Goal: Task Accomplishment & Management: Use online tool/utility

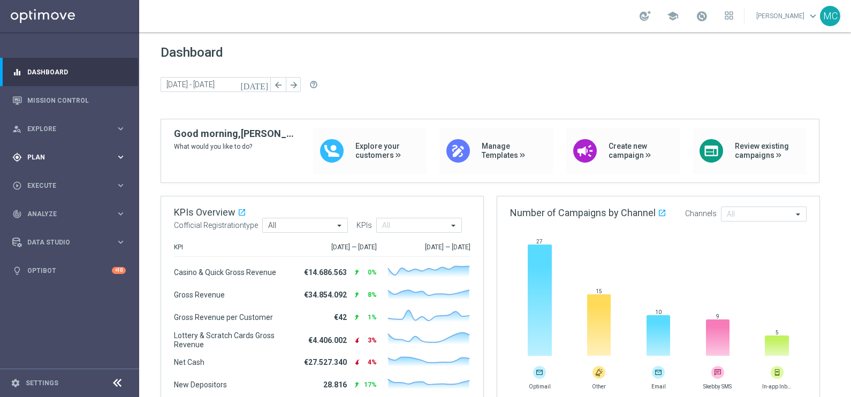
click at [119, 154] on icon "keyboard_arrow_right" at bounding box center [121, 157] width 10 height 10
click at [118, 211] on icon "keyboard_arrow_right" at bounding box center [121, 212] width 10 height 10
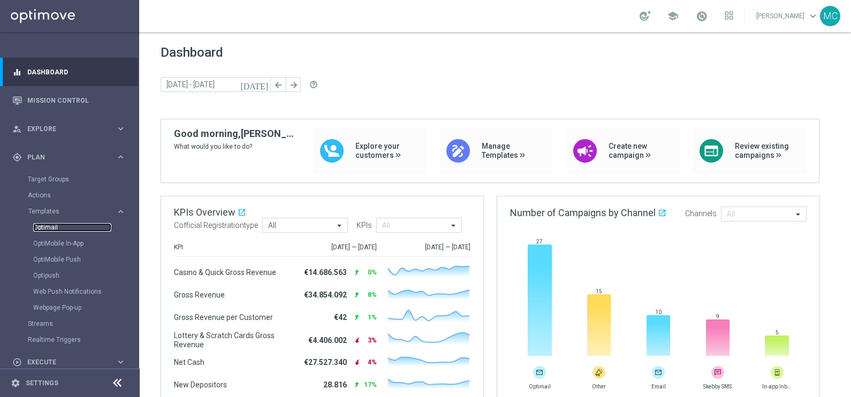
click at [58, 225] on link "Optimail" at bounding box center [72, 227] width 78 height 9
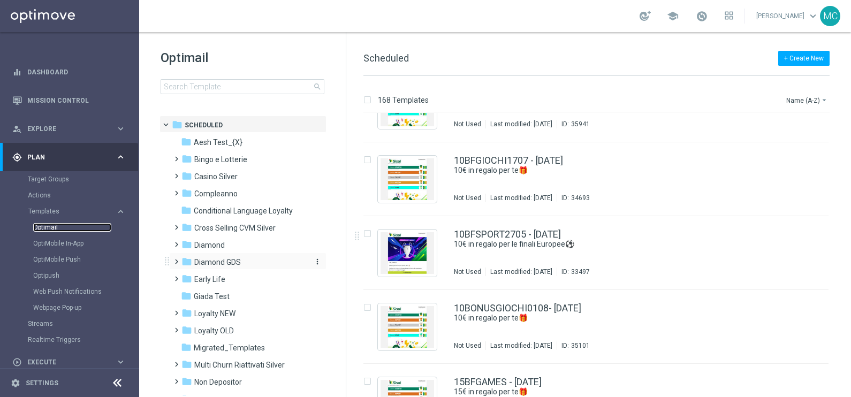
scroll to position [267, 0]
click at [173, 242] on span at bounding box center [174, 240] width 5 height 4
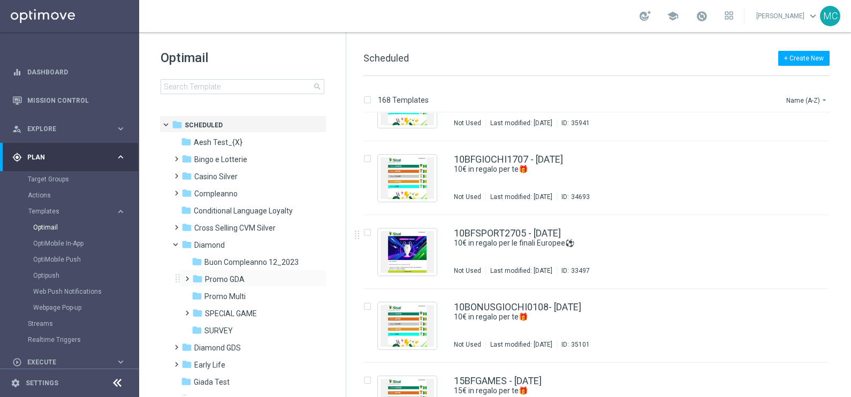
click at [186, 276] on span at bounding box center [184, 274] width 5 height 4
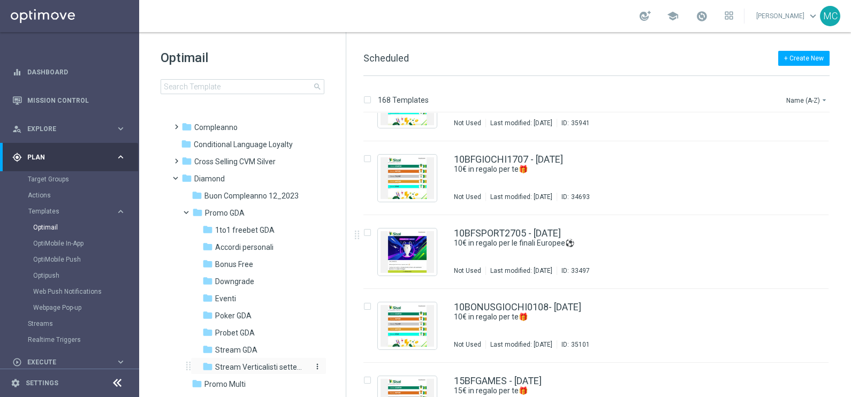
click at [229, 317] on span "Stream Verticalisti settembre 2025" at bounding box center [261, 367] width 93 height 10
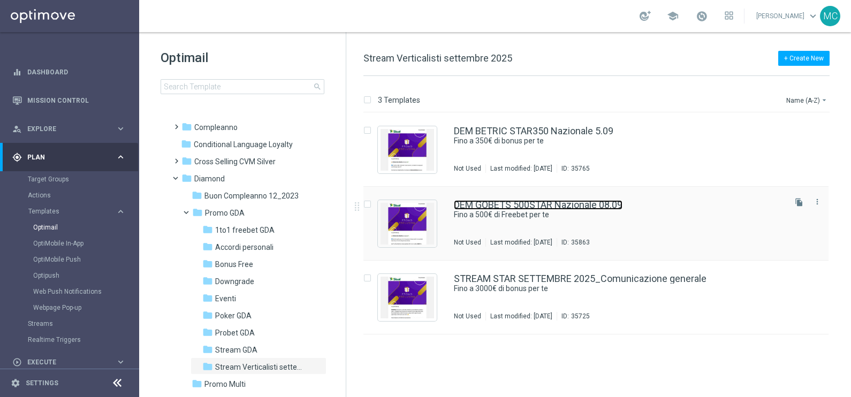
click at [503, 207] on link "DEM GOBETS 500STAR Nazionale 08.09" at bounding box center [538, 205] width 169 height 10
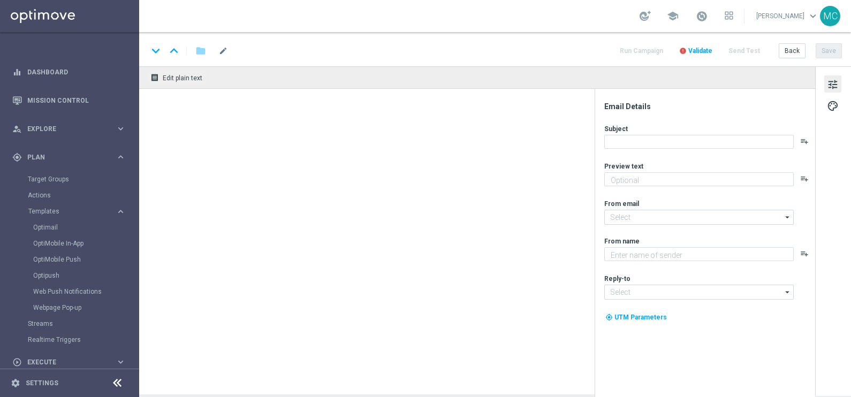
type textarea "🏆 Un mese [PERSON_NAME]. Solo su SISAL."
type input "[EMAIL_ADDRESS][DOMAIN_NAME]"
type textarea "Sisal"
type input "[EMAIL_ADDRESS][DOMAIN_NAME]"
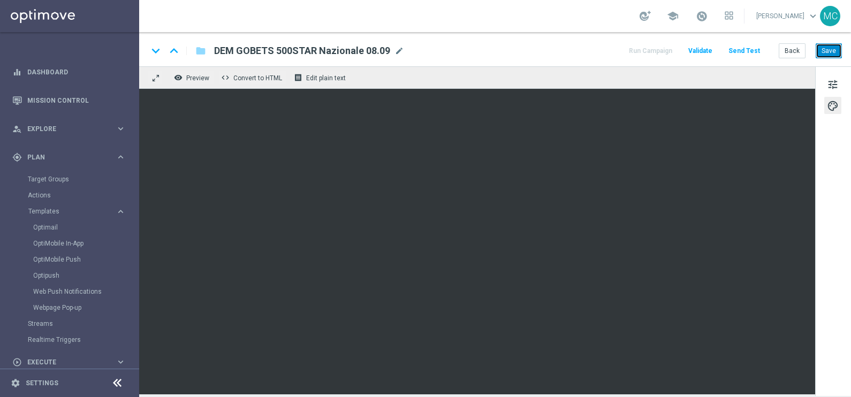
click at [680, 51] on button "Save" at bounding box center [829, 50] width 26 height 15
click at [680, 55] on button "Save" at bounding box center [829, 50] width 26 height 15
click at [680, 49] on button "Save" at bounding box center [829, 50] width 26 height 15
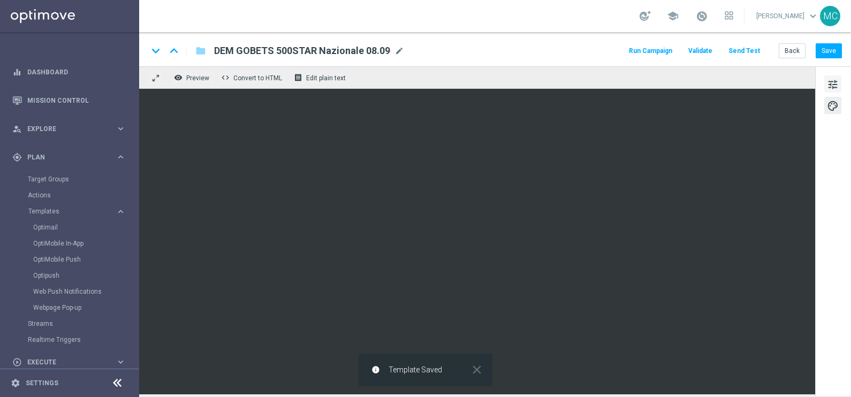
click at [680, 81] on span "tune" at bounding box center [833, 85] width 12 height 14
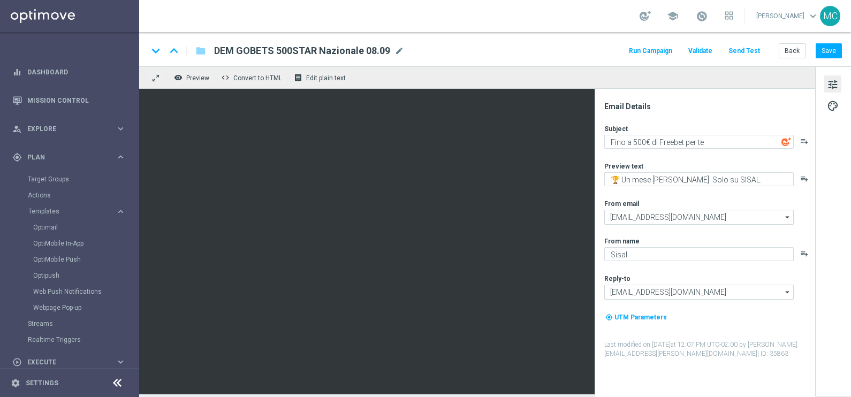
click at [647, 51] on button "Run Campaign" at bounding box center [650, 51] width 47 height 14
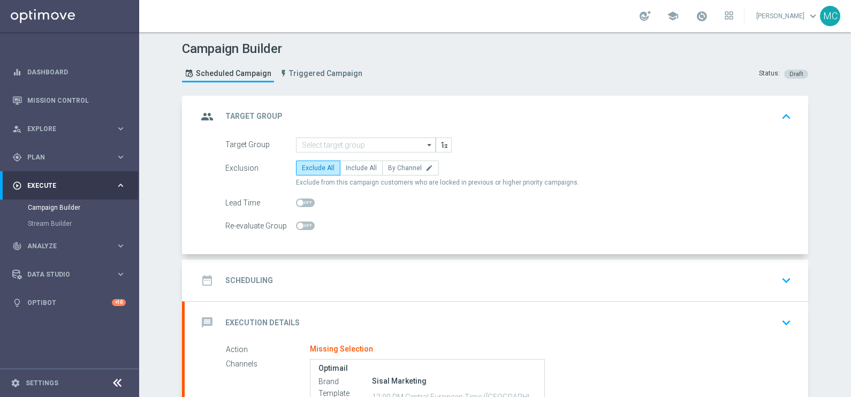
click at [428, 144] on icon "arrow_drop_down" at bounding box center [429, 145] width 11 height 14
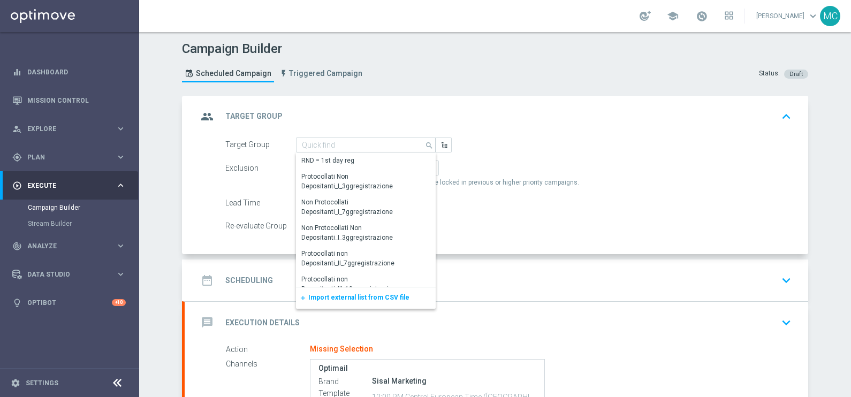
click at [332, 298] on span "Import external list from CSV file" at bounding box center [358, 297] width 101 height 7
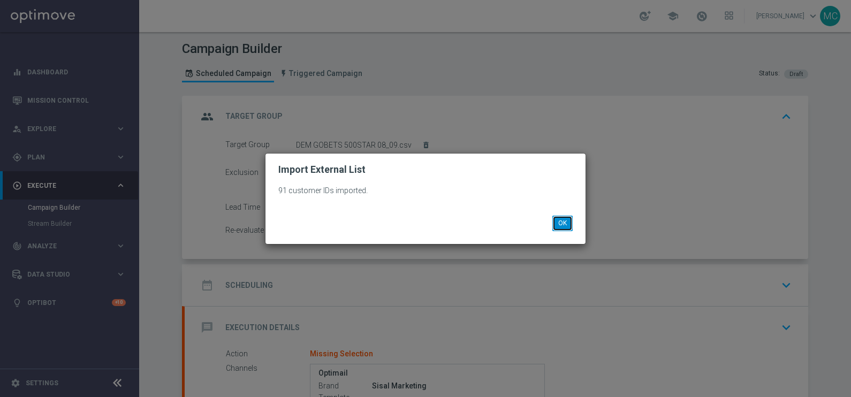
click at [567, 222] on button "OK" at bounding box center [562, 223] width 20 height 15
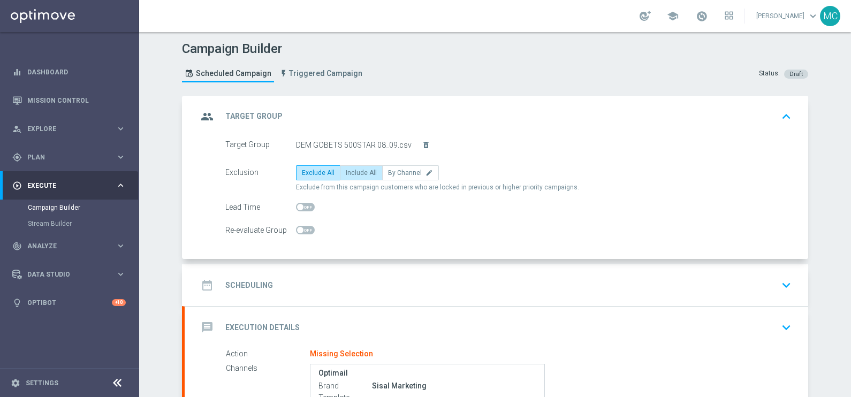
click at [346, 170] on span "Include All" at bounding box center [361, 172] width 31 height 7
click at [346, 171] on input "Include All" at bounding box center [349, 174] width 7 height 7
radio input "true"
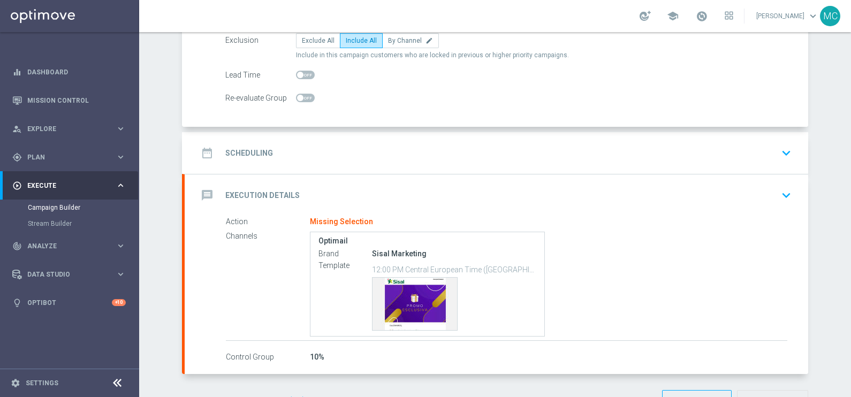
scroll to position [133, 0]
click at [680, 144] on icon "keyboard_arrow_down" at bounding box center [786, 152] width 16 height 16
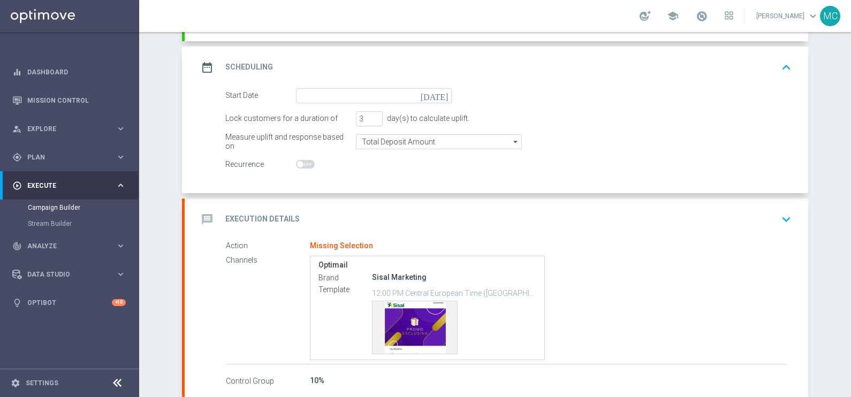
click at [437, 95] on icon "[DATE]" at bounding box center [437, 94] width 32 height 12
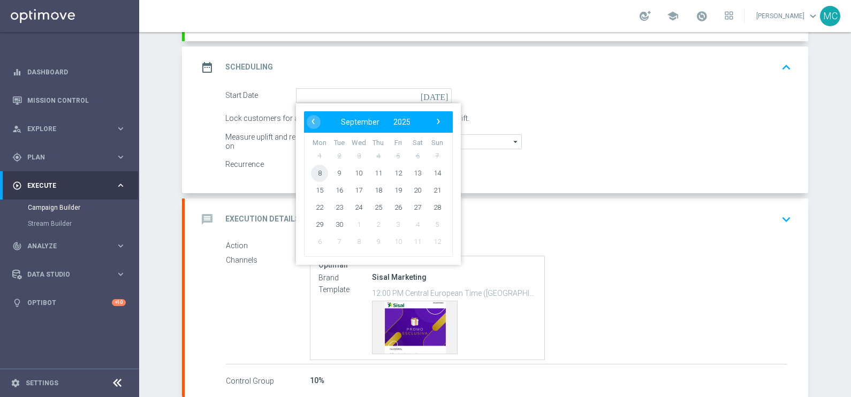
click at [314, 174] on span "8" at bounding box center [319, 172] width 17 height 17
type input "[DATE]"
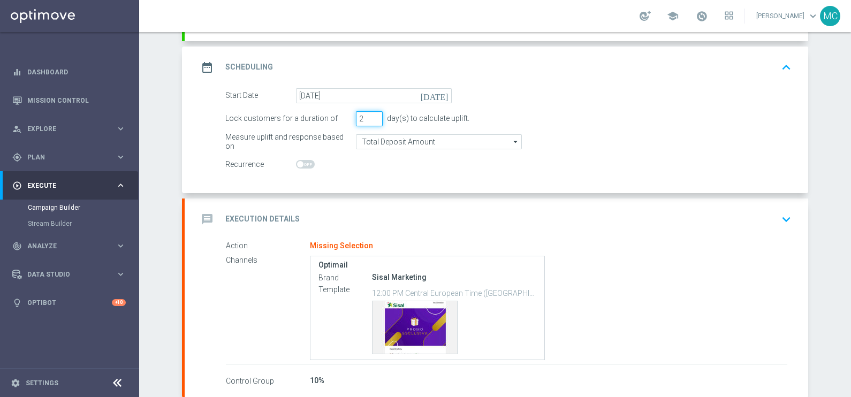
type input "2"
click at [369, 120] on input "2" at bounding box center [369, 118] width 27 height 15
click at [680, 141] on div "Measure uplift and response based on Total Deposit Amount Total Deposit Amount …" at bounding box center [508, 141] width 582 height 15
click at [680, 221] on icon "keyboard_arrow_down" at bounding box center [786, 219] width 16 height 16
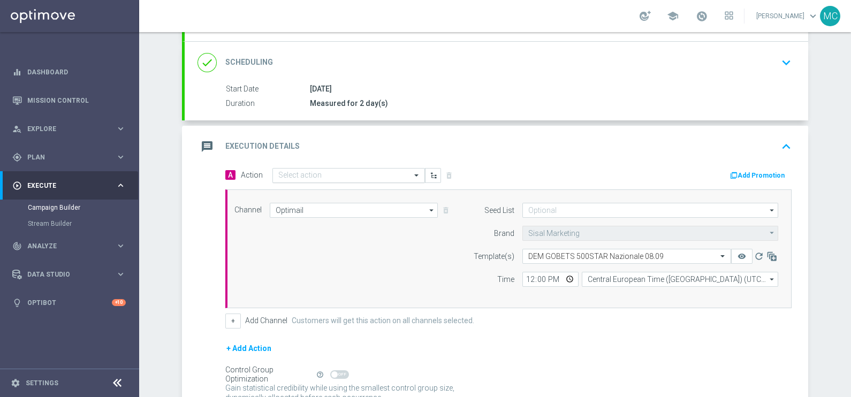
click at [332, 172] on input "text" at bounding box center [337, 175] width 119 height 9
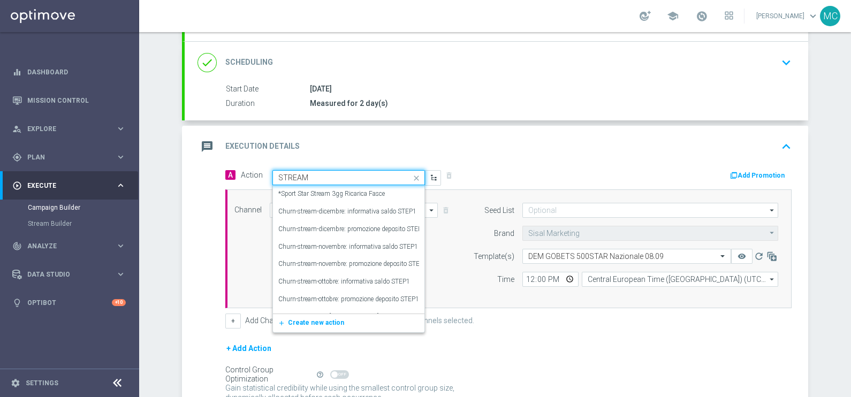
type input "STREAM"
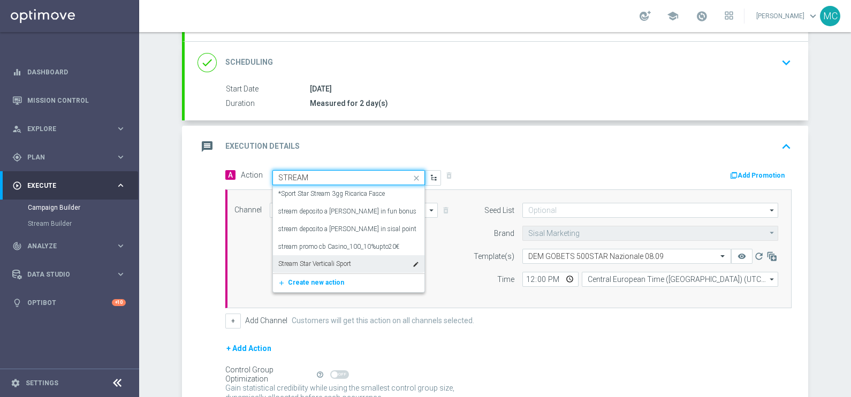
click at [315, 263] on label "Stream Star Verticali Sport" at bounding box center [314, 264] width 73 height 9
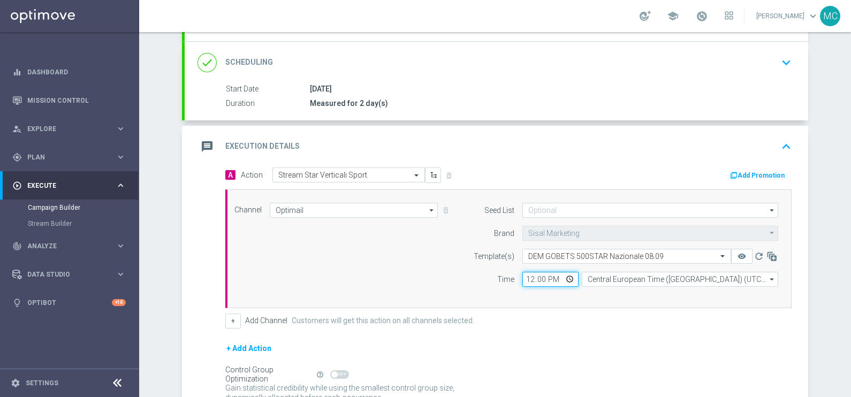
drag, startPoint x: 543, startPoint y: 278, endPoint x: 512, endPoint y: 276, distance: 31.2
click at [514, 276] on div "12:00 Central European Time ([GEOGRAPHIC_DATA]) (UTC +02:00) Central European T…" at bounding box center [650, 279] width 272 height 15
type input "12:30"
click at [541, 316] on div "+ Add Channel Customers will get this action on all channels selected." at bounding box center [508, 321] width 566 height 15
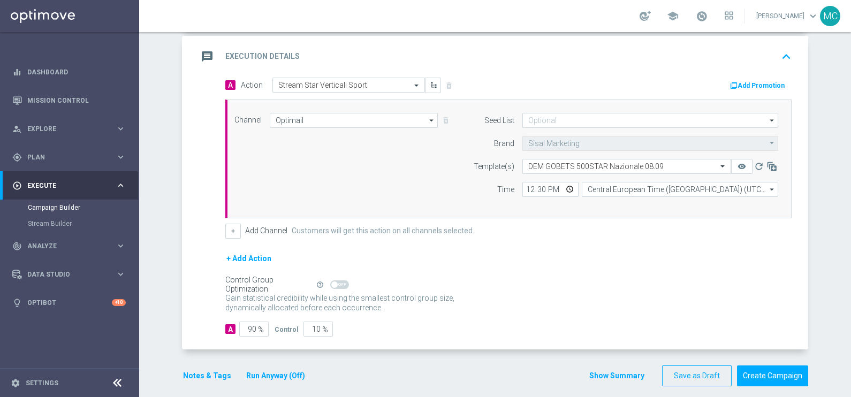
scroll to position [231, 0]
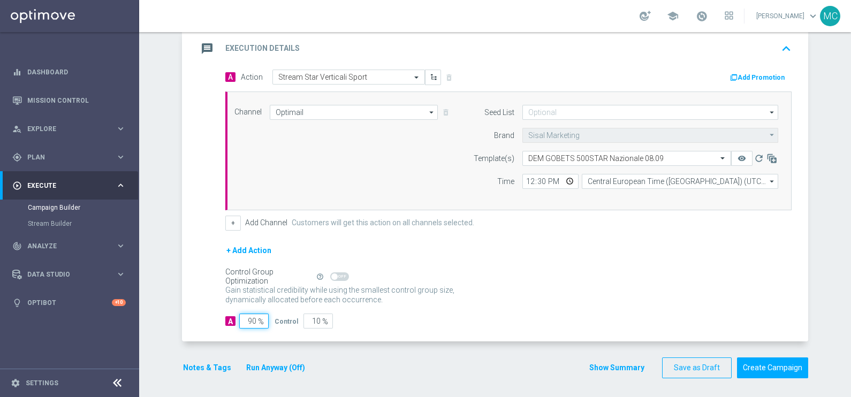
drag, startPoint x: 242, startPoint y: 317, endPoint x: 271, endPoint y: 315, distance: 28.5
click at [271, 317] on div "A 90 % Control 10 %" at bounding box center [508, 321] width 566 height 15
type input "1"
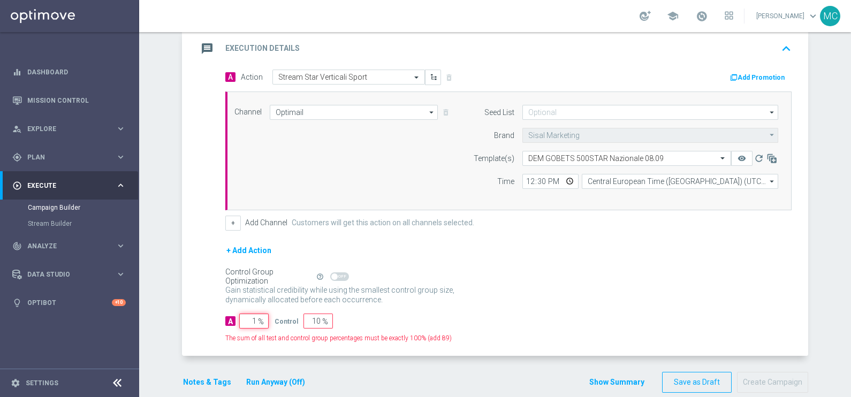
type input "99"
type input "10"
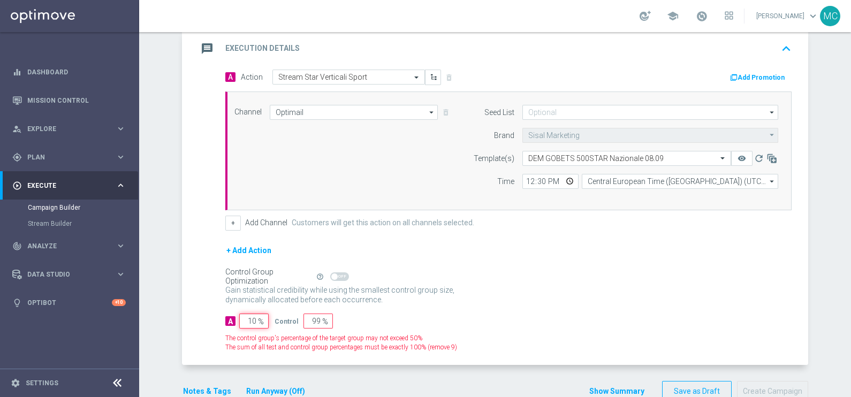
type input "90"
type input "100"
type input "0"
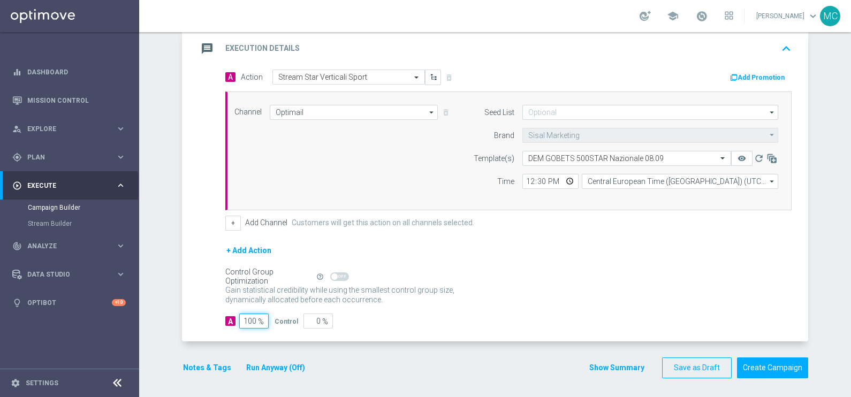
type input "100"
click at [535, 283] on div "Gain statistical credibility while using the smallest control group size, dynam…" at bounding box center [508, 296] width 566 height 26
click at [495, 308] on form "A Action Select action Stream Star Verticali Sport delete_forever Add Promotion…" at bounding box center [508, 200] width 566 height 260
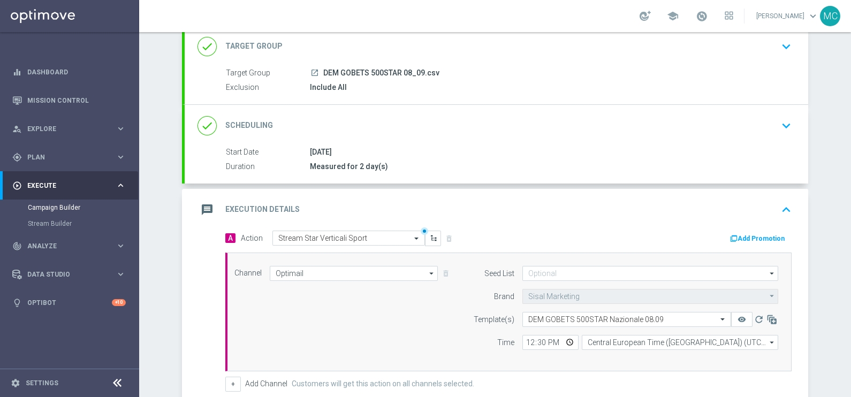
scroll to position [133, 0]
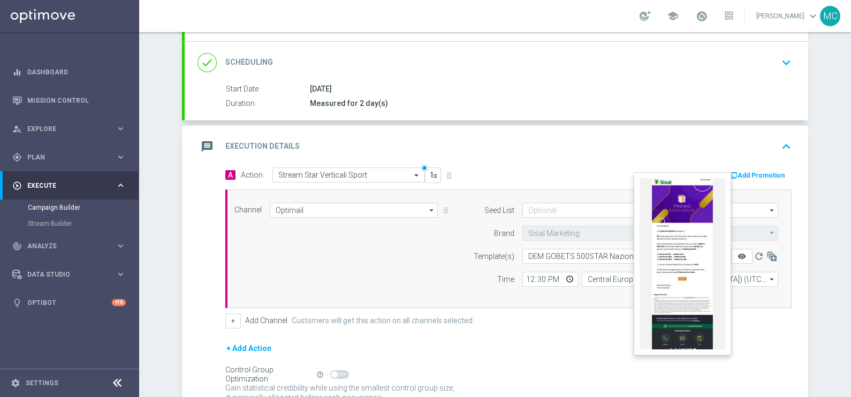
click at [680, 255] on icon "remove_red_eye" at bounding box center [741, 256] width 9 height 9
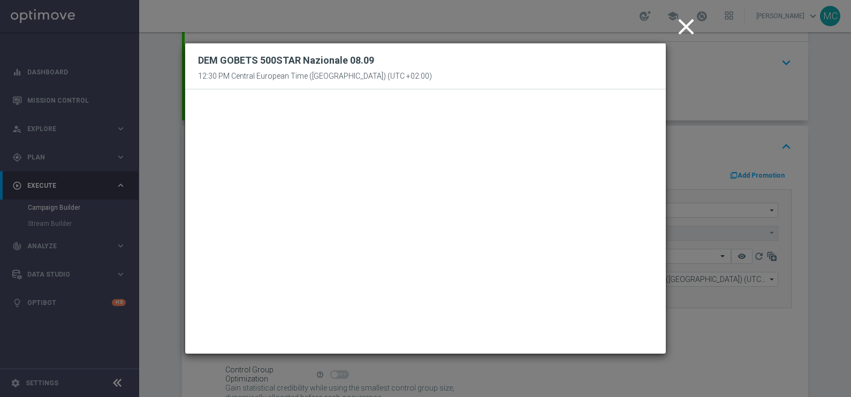
click at [680, 23] on icon "close" at bounding box center [686, 26] width 27 height 27
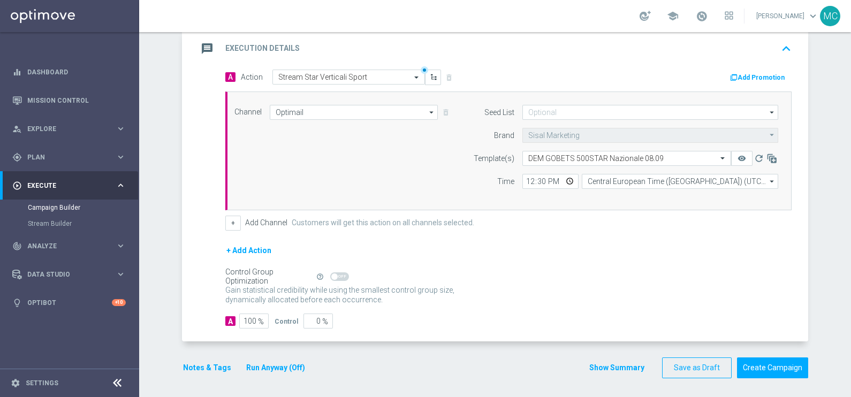
scroll to position [0, 0]
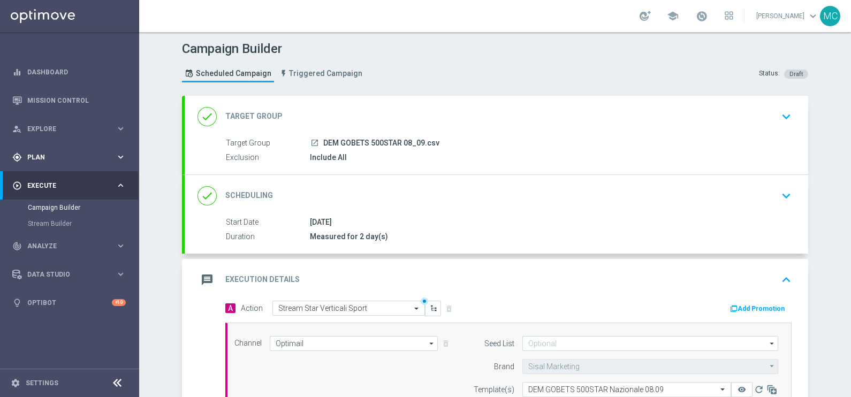
click at [121, 157] on icon "keyboard_arrow_right" at bounding box center [121, 157] width 10 height 10
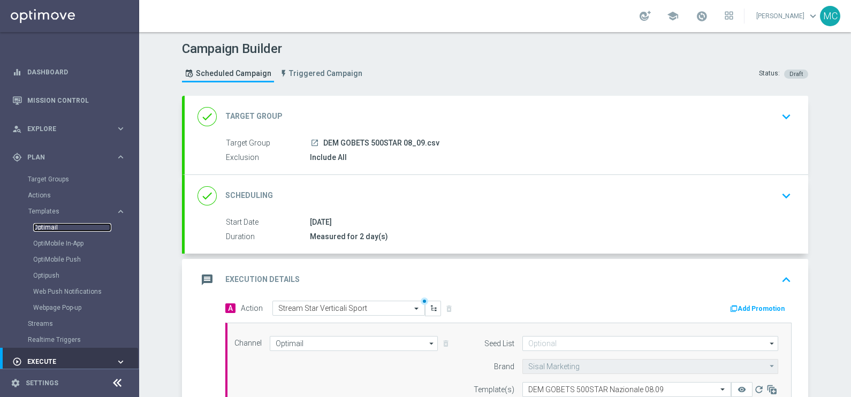
click at [44, 229] on link "Optimail" at bounding box center [72, 227] width 78 height 9
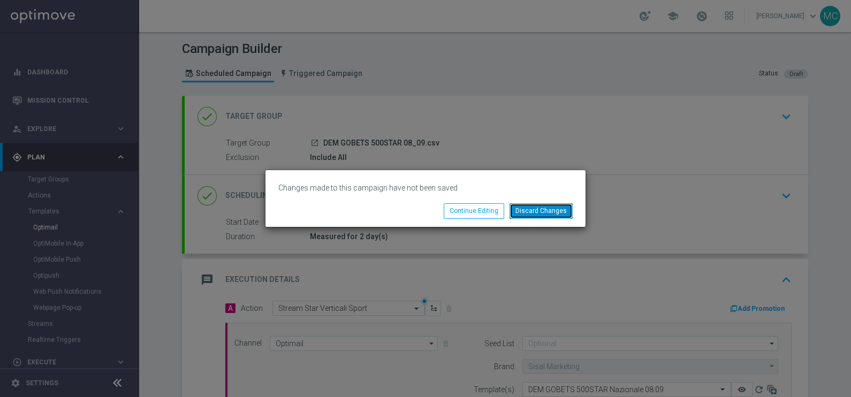
click at [541, 211] on button "Discard Changes" at bounding box center [540, 210] width 63 height 15
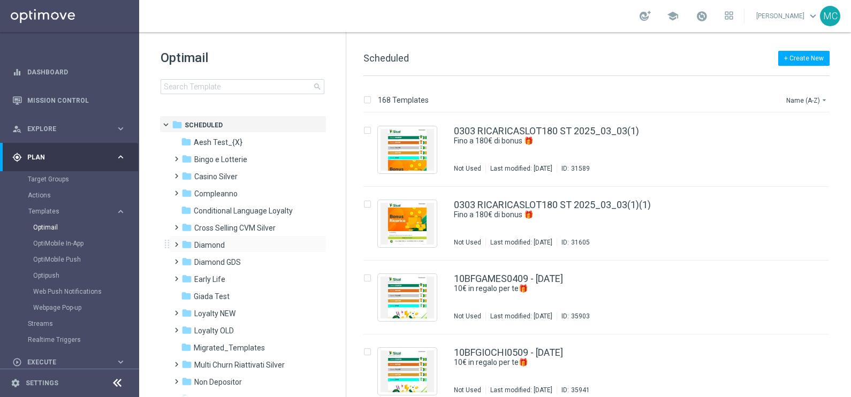
click at [176, 242] on span at bounding box center [174, 240] width 5 height 4
click at [187, 276] on span at bounding box center [184, 274] width 5 height 4
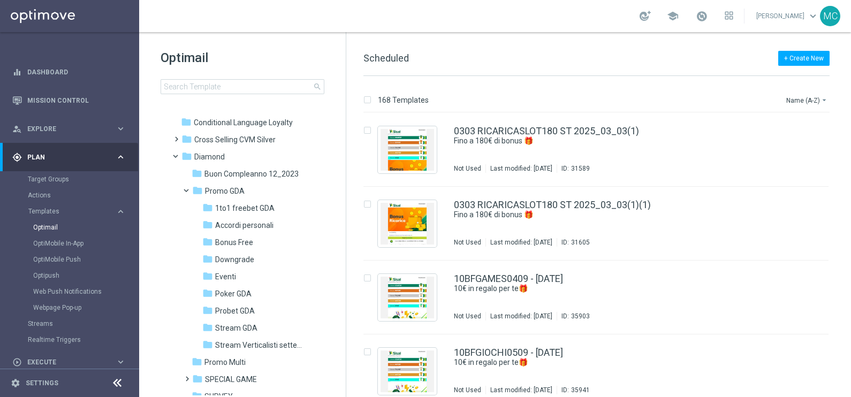
scroll to position [201, 0]
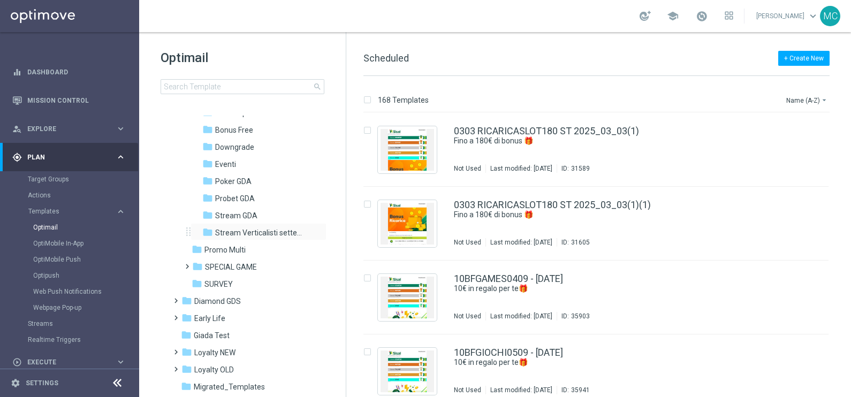
click at [242, 224] on div "folder Stream Verticalisti settembre 2025 more_vert" at bounding box center [259, 231] width 136 height 17
click at [282, 233] on span "Stream Verticalisti settembre 2025" at bounding box center [261, 233] width 93 height 10
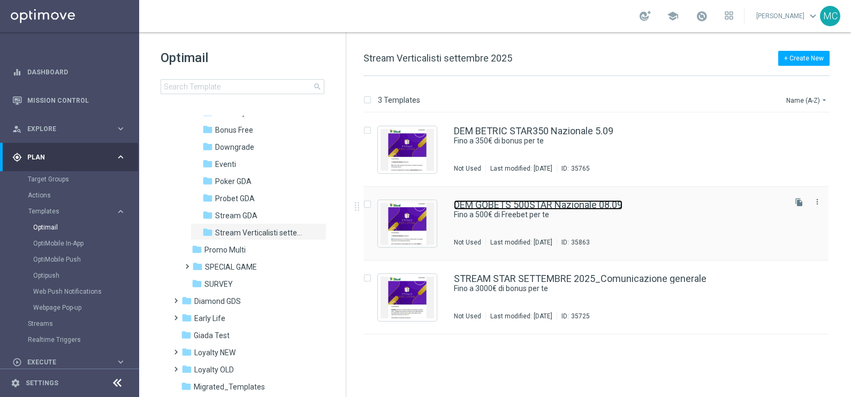
click at [519, 203] on link "DEM GOBETS 500STAR Nazionale 08.09" at bounding box center [538, 205] width 169 height 10
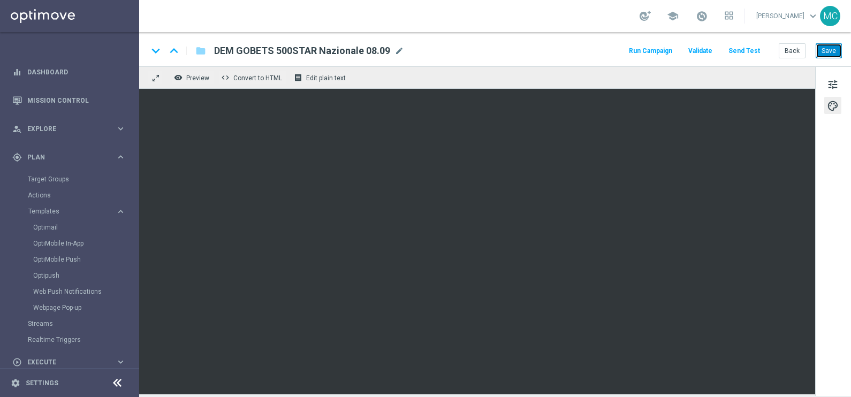
click at [680, 54] on button "Save" at bounding box center [829, 50] width 26 height 15
click at [680, 51] on button "Save" at bounding box center [829, 50] width 26 height 15
click at [680, 55] on button "Save" at bounding box center [829, 50] width 26 height 15
click at [653, 49] on button "Run Campaign" at bounding box center [650, 51] width 47 height 14
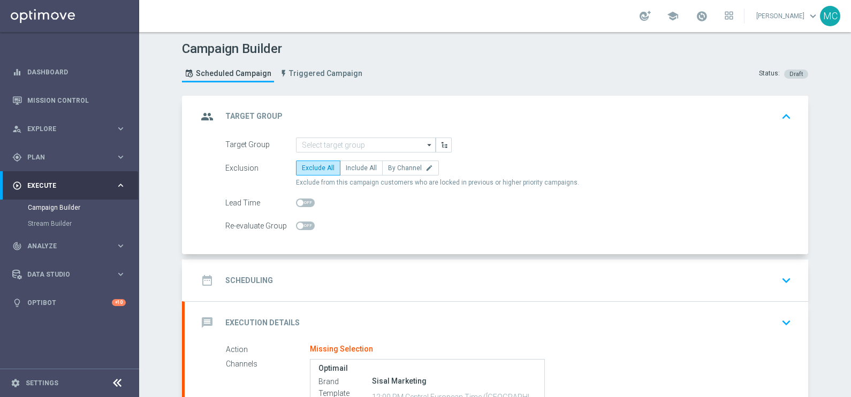
click at [424, 140] on icon "arrow_drop_down" at bounding box center [429, 145] width 11 height 14
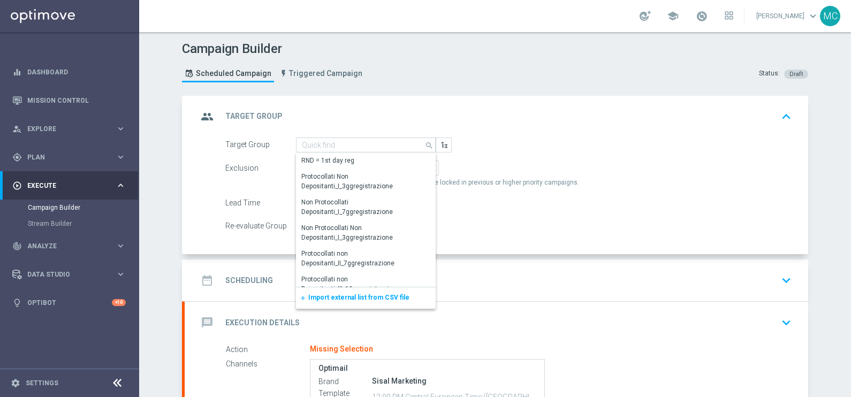
click at [369, 300] on span "Import external list from CSV file" at bounding box center [358, 297] width 101 height 7
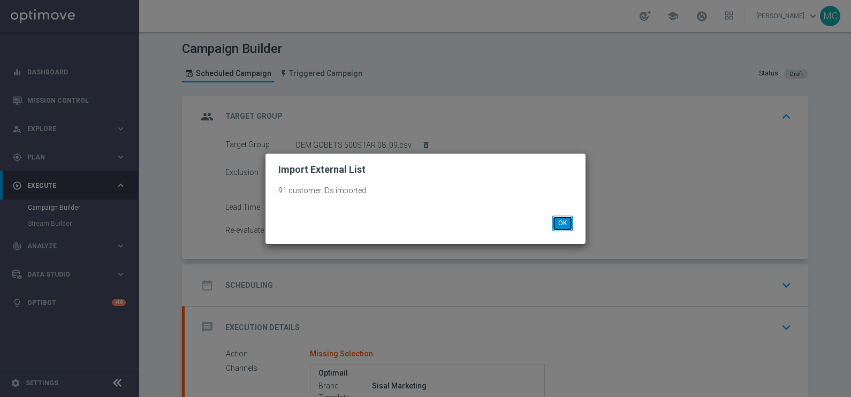
click at [562, 224] on button "OK" at bounding box center [562, 223] width 20 height 15
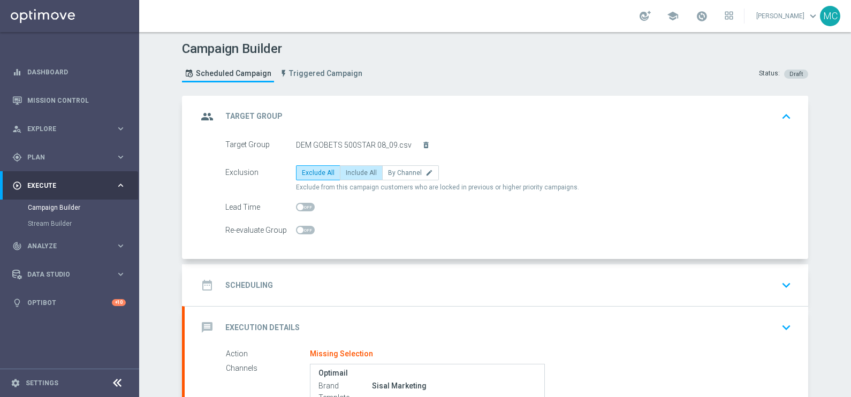
drag, startPoint x: 345, startPoint y: 171, endPoint x: 341, endPoint y: 177, distance: 7.0
click at [346, 172] on span "Include All" at bounding box center [361, 172] width 31 height 7
click at [346, 172] on input "Include All" at bounding box center [349, 174] width 7 height 7
radio input "true"
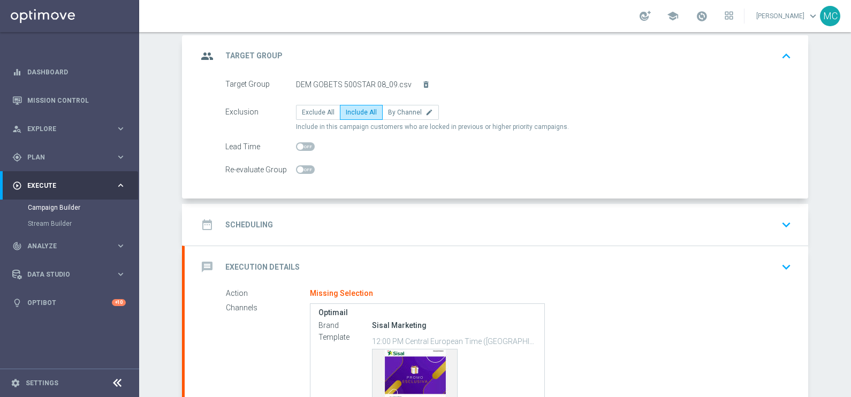
scroll to position [165, 0]
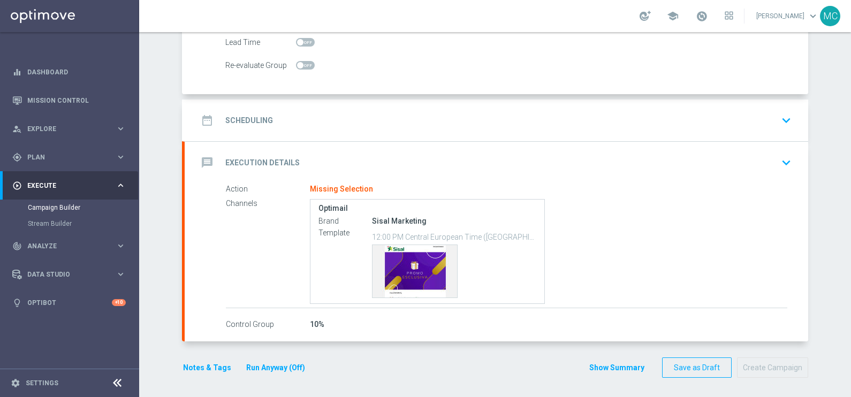
click at [680, 118] on icon "keyboard_arrow_down" at bounding box center [786, 120] width 16 height 16
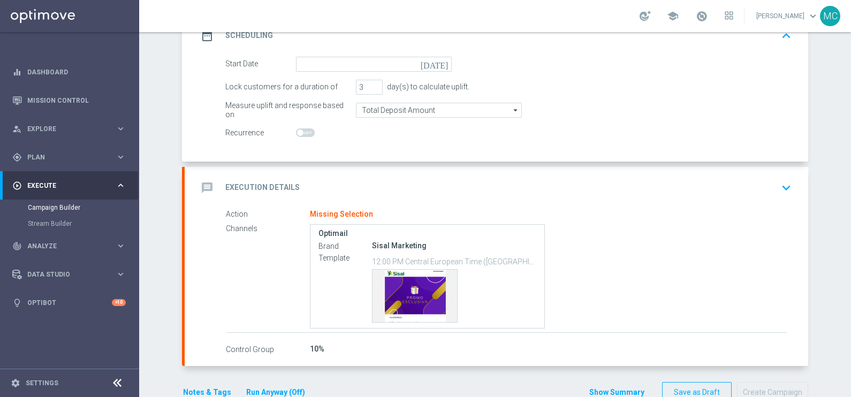
click at [437, 65] on icon "[DATE]" at bounding box center [437, 63] width 32 height 12
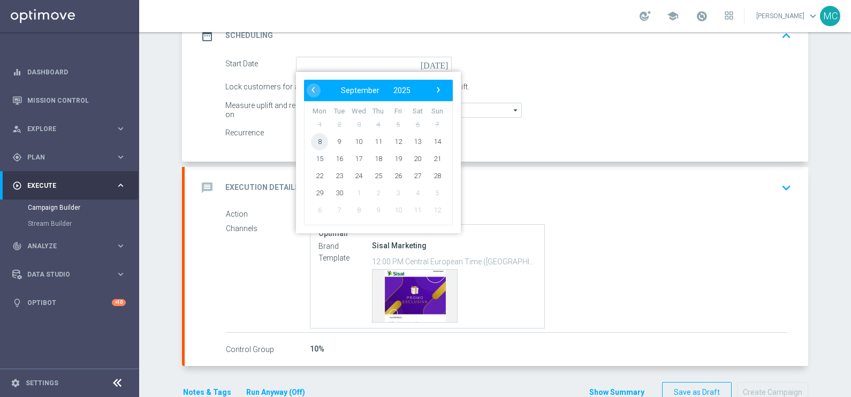
click at [316, 139] on span "8" at bounding box center [319, 141] width 17 height 17
type input "[DATE]"
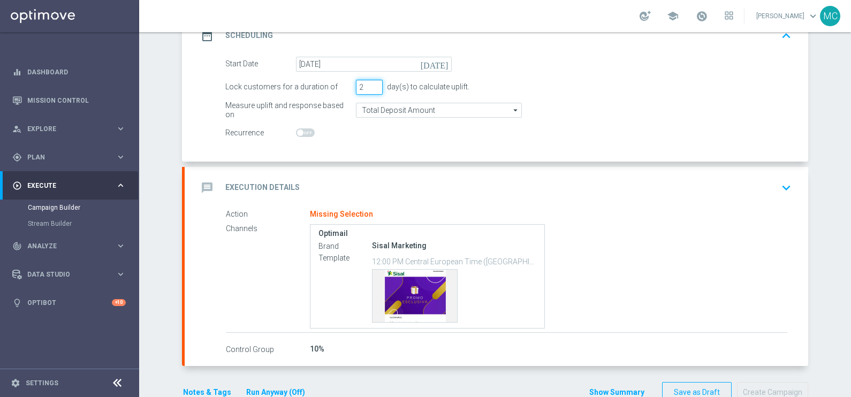
type input "2"
click at [369, 88] on input "2" at bounding box center [369, 87] width 27 height 15
click at [680, 184] on icon "keyboard_arrow_down" at bounding box center [786, 188] width 16 height 16
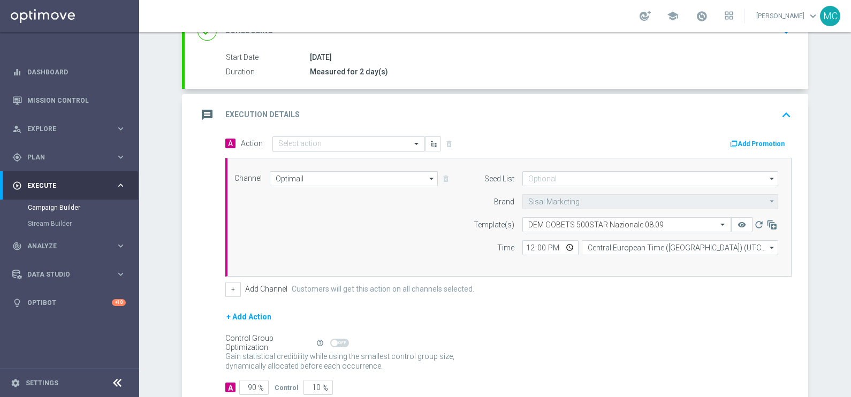
click at [338, 143] on input "text" at bounding box center [337, 144] width 119 height 9
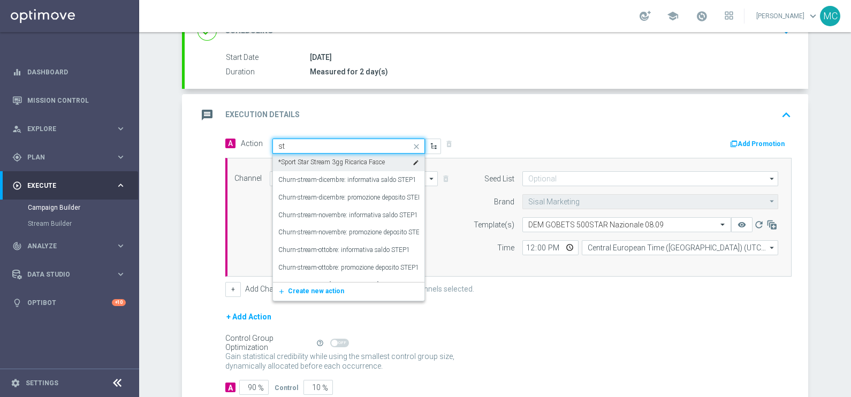
type input "s"
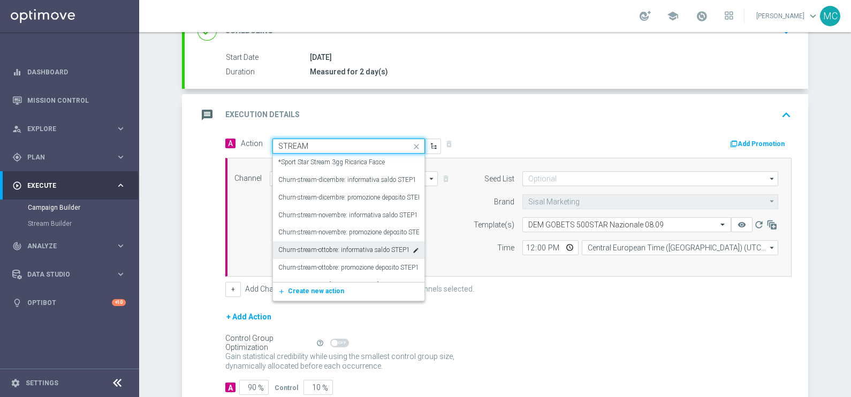
type input "STREAM"
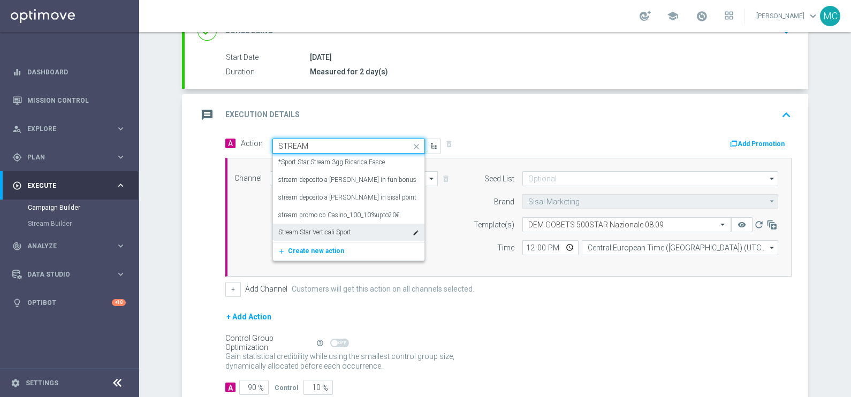
click at [308, 235] on label "Stream Star Verticali Sport" at bounding box center [314, 232] width 73 height 9
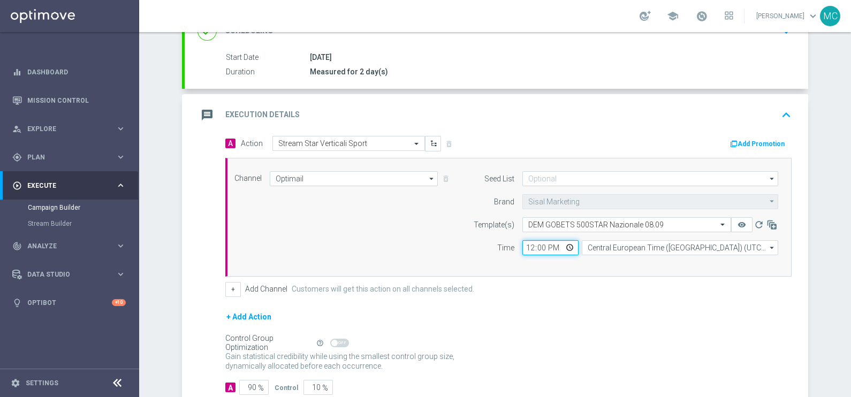
drag, startPoint x: 544, startPoint y: 244, endPoint x: 506, endPoint y: 244, distance: 38.0
click at [506, 244] on div "Time 12:00 Central European Time ([GEOGRAPHIC_DATA]) (UTC +02:00) Central Europ…" at bounding box center [623, 247] width 326 height 15
type input "13:00"
click at [661, 307] on form "A Action Select action Stream Star Verticali Sport delete_forever Add Promotion…" at bounding box center [508, 266] width 566 height 260
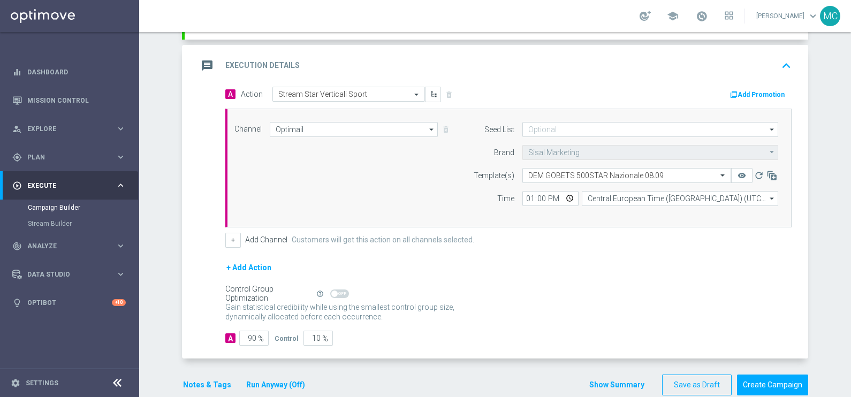
scroll to position [231, 0]
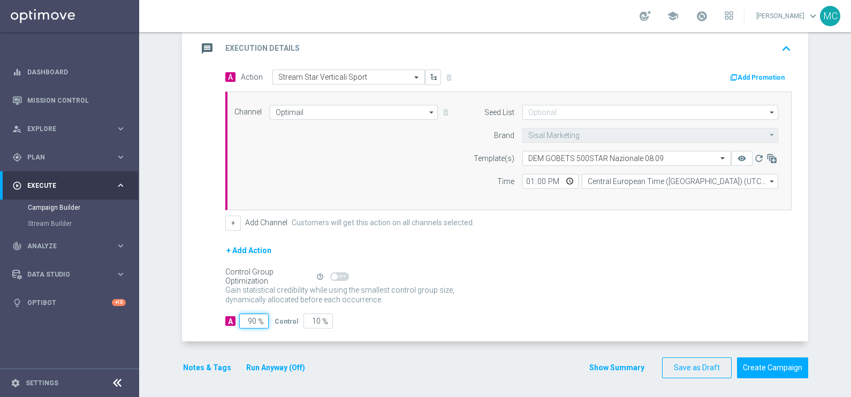
drag, startPoint x: 270, startPoint y: 321, endPoint x: 289, endPoint y: 319, distance: 19.3
click at [289, 317] on div "A 90 % Control 10 %" at bounding box center [508, 321] width 566 height 15
type input "1"
type input "99"
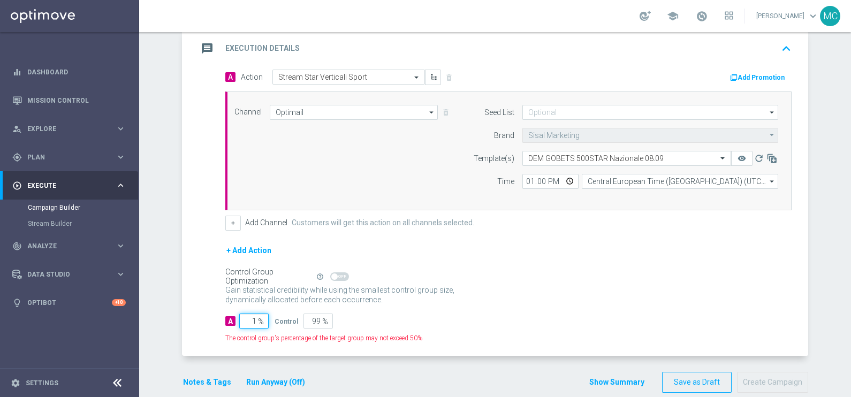
type input "10"
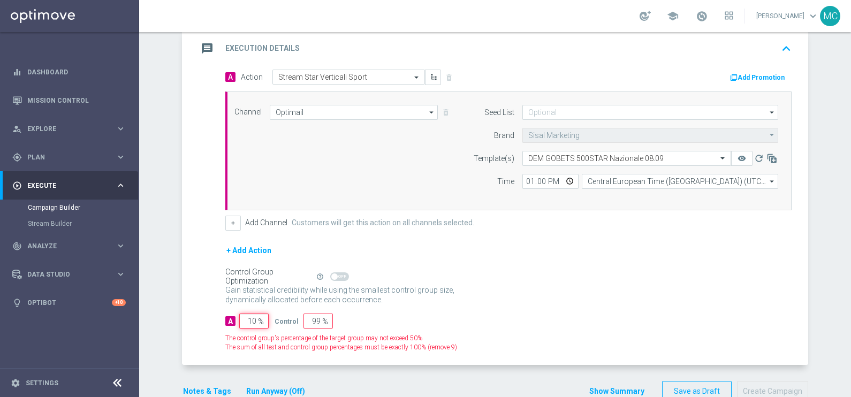
type input "90"
type input "100"
type input "0"
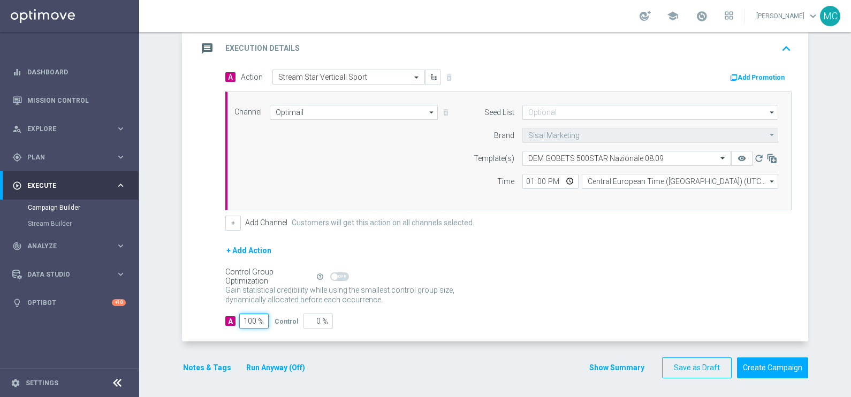
type input "100"
click at [572, 286] on div "Gain statistical credibility while using the smallest control group size, dynam…" at bounding box center [508, 296] width 566 height 26
